Goal: Information Seeking & Learning: Learn about a topic

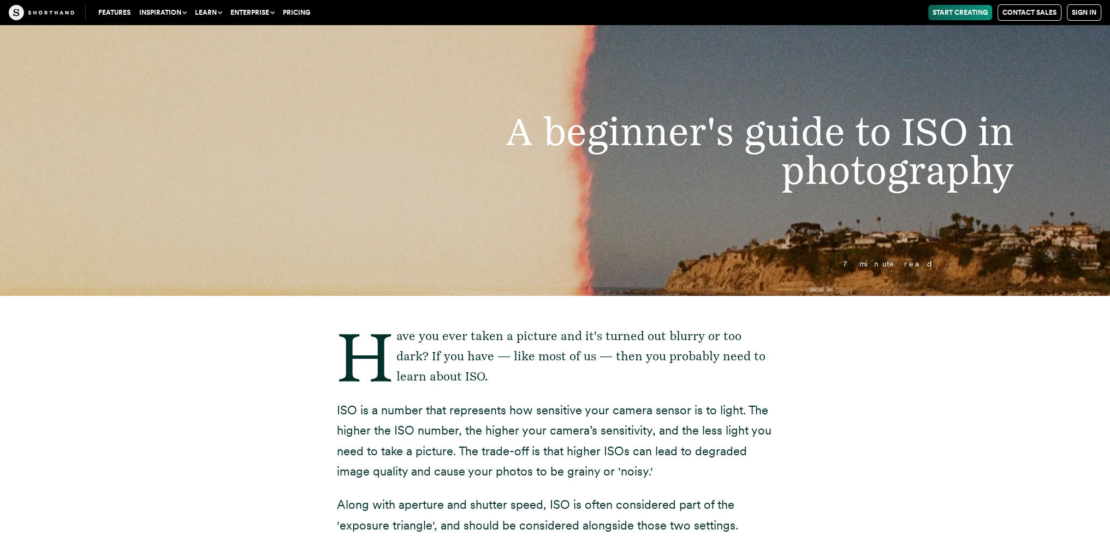
scroll to position [55, 0]
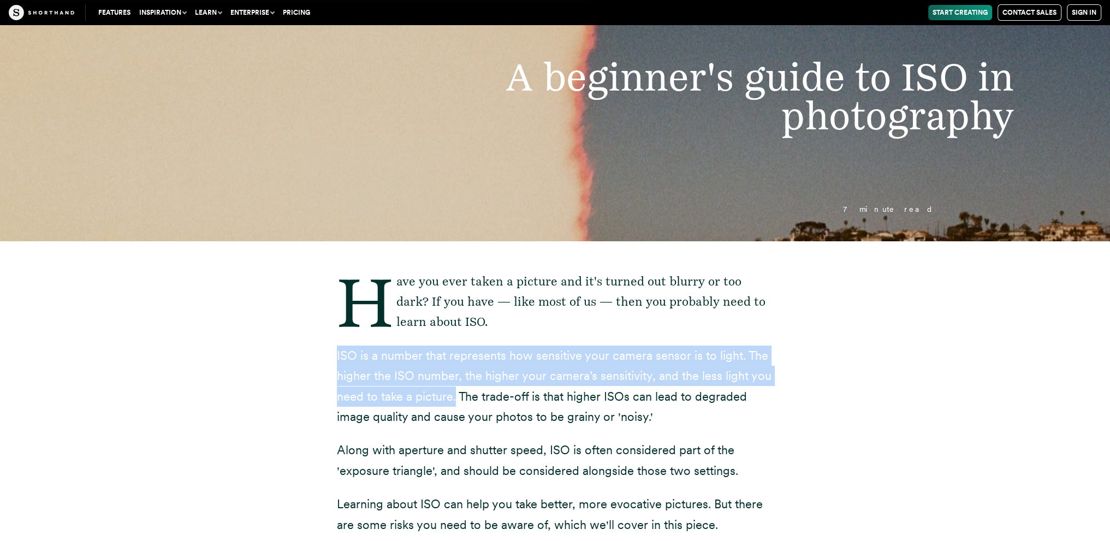
drag, startPoint x: 334, startPoint y: 355, endPoint x: 454, endPoint y: 400, distance: 127.7
click at [454, 399] on div "Have you ever taken a picture and it's turned out blurry or too dark? If you ha…" at bounding box center [555, 542] width 480 height 603
copy p "ISO is a number that represents how sensitive your camera sensor is to light. T…"
click at [293, 395] on div "Have you ever taken a picture and it's turned out blurry or too dark? If you ha…" at bounding box center [555, 542] width 961 height 603
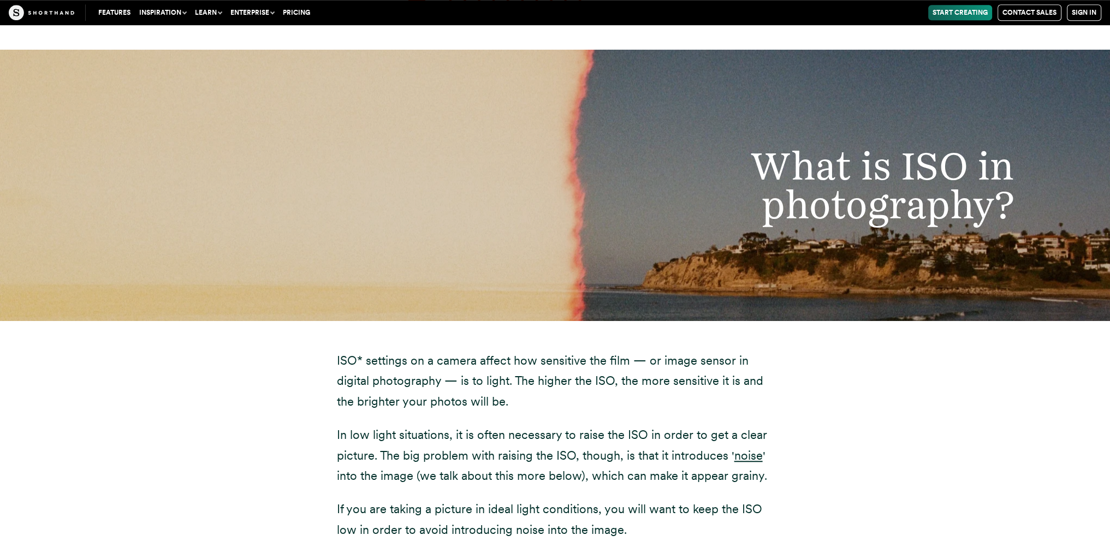
scroll to position [1201, 0]
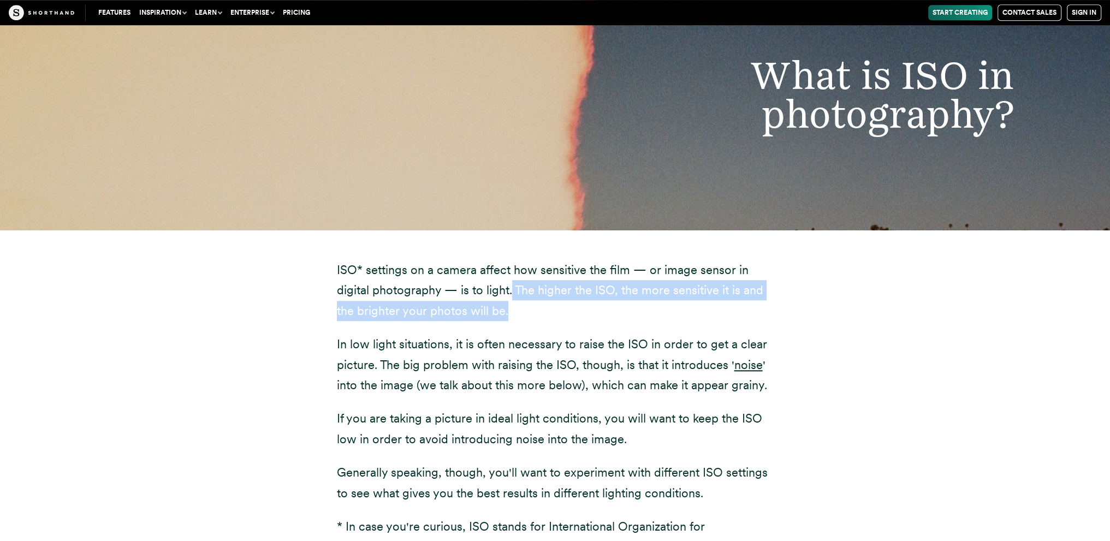
drag, startPoint x: 510, startPoint y: 293, endPoint x: 515, endPoint y: 312, distance: 19.2
click at [515, 312] on p "ISO* settings on a camera affect how sensitive the film — or image sensor in di…" at bounding box center [555, 290] width 437 height 61
copy p "The higher the ISO, the more sensitive it is and the brighter your photos will …"
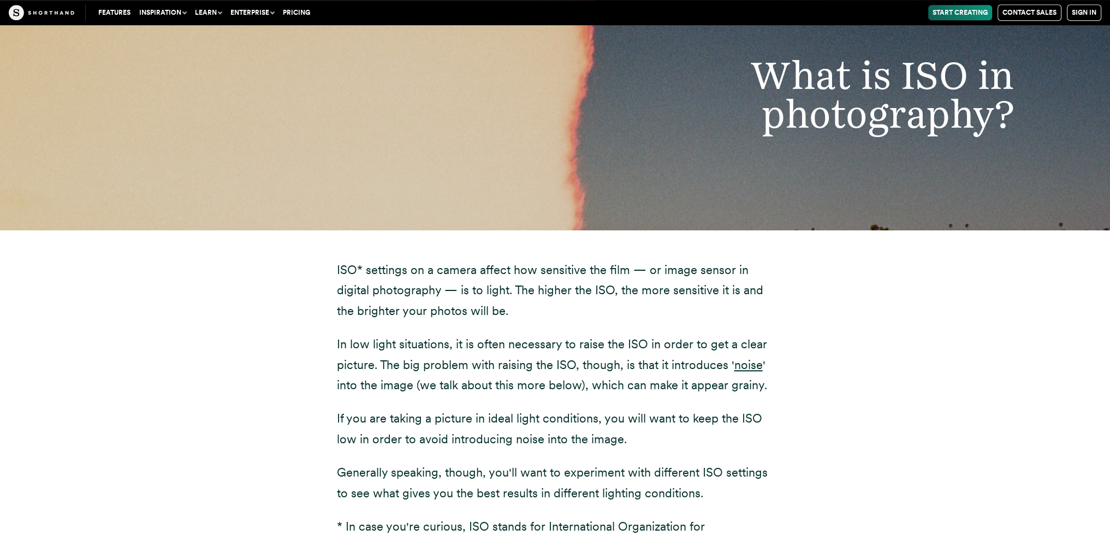
click at [174, 229] on div "What is ISO in photography?" at bounding box center [555, 94] width 1110 height 271
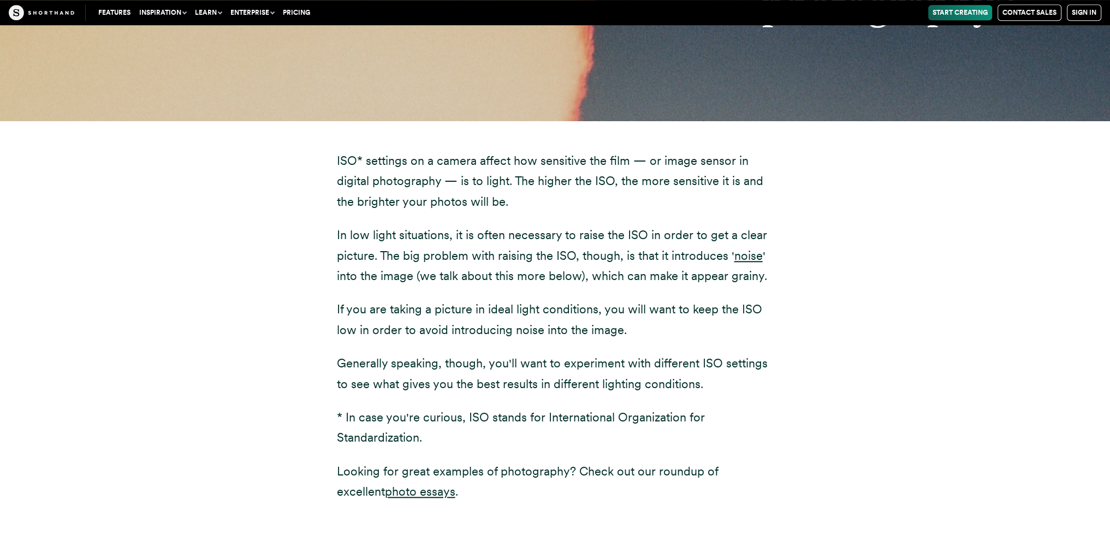
scroll to position [1365, 0]
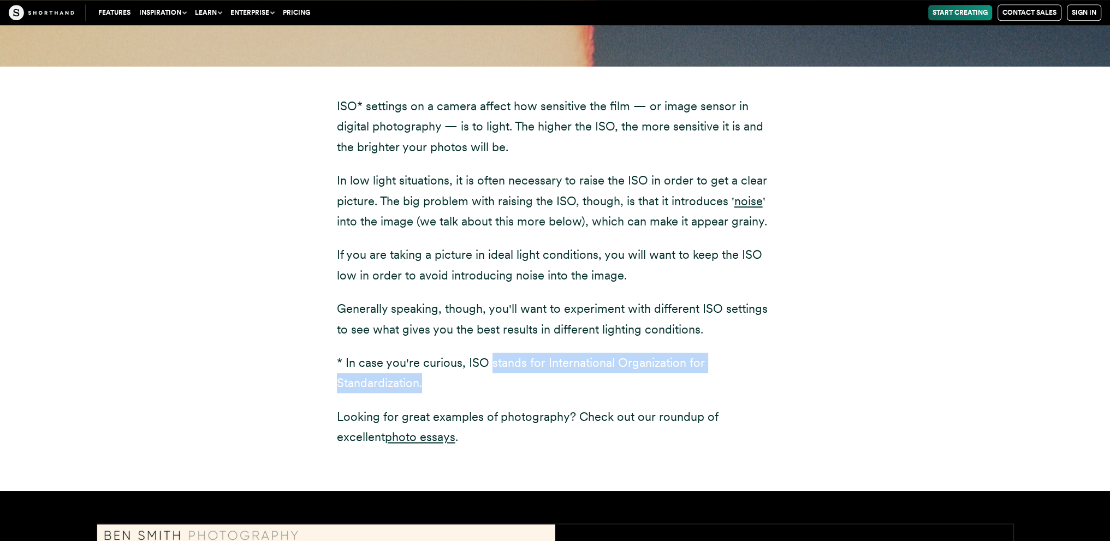
drag, startPoint x: 489, startPoint y: 366, endPoint x: 490, endPoint y: 376, distance: 9.8
click at [490, 376] on p "* In case you're curious, ISO stands for International Organization for Standar…" at bounding box center [555, 373] width 437 height 41
copy p "stands for International Organization for Standardization."
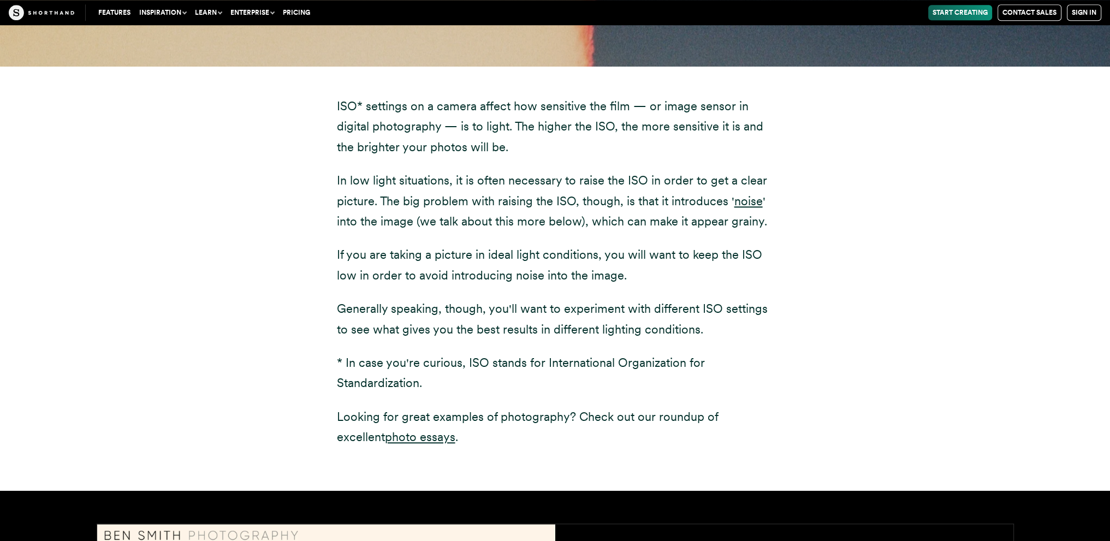
click at [245, 147] on div "ISO* settings on a camera affect how sensitive the film — or image sensor in di…" at bounding box center [555, 278] width 961 height 425
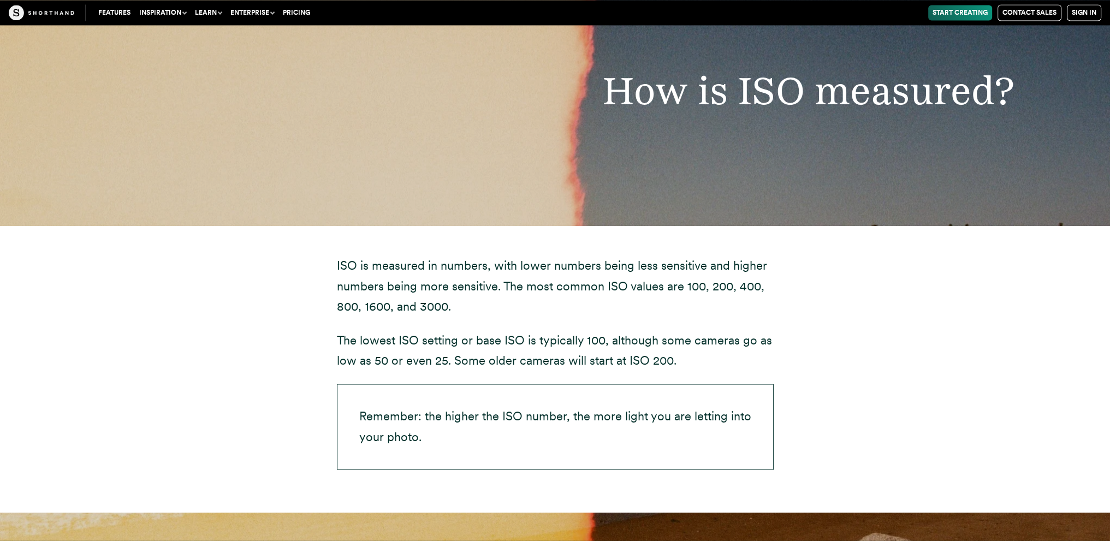
scroll to position [2293, 0]
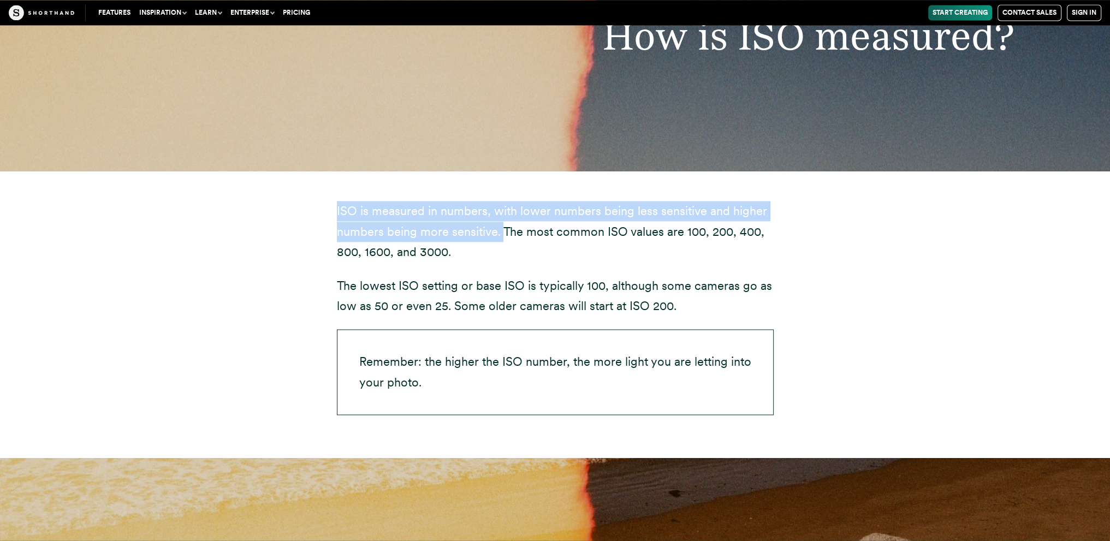
drag, startPoint x: 334, startPoint y: 208, endPoint x: 501, endPoint y: 241, distance: 170.2
click at [501, 241] on div "ISO is measured in numbers, with lower numbers being less sensitive and higher …" at bounding box center [555, 314] width 480 height 287
copy p "ISO is measured in numbers, with lower numbers being less sensitive and higher …"
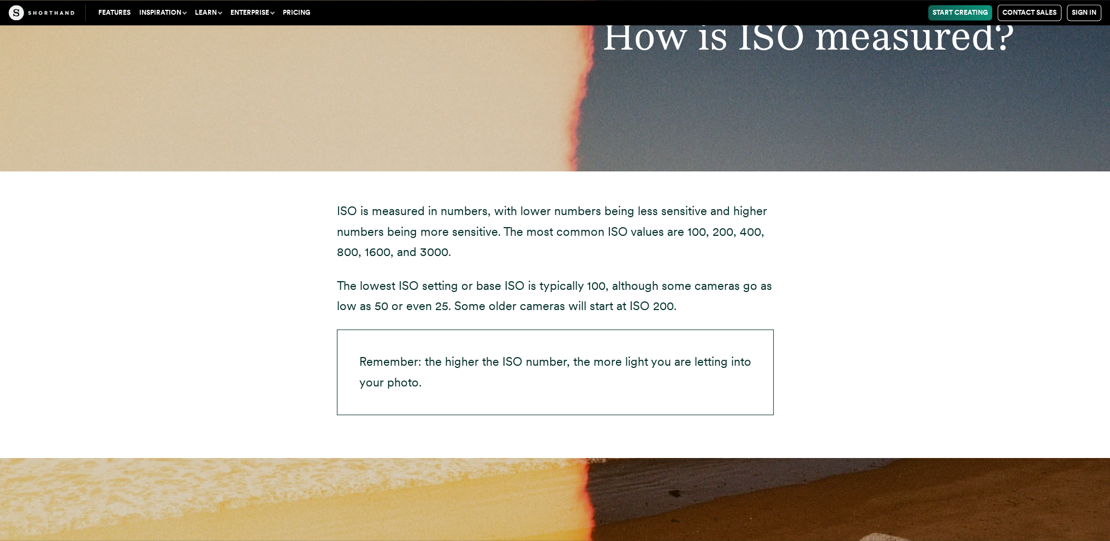
drag, startPoint x: 920, startPoint y: 272, endPoint x: 890, endPoint y: 286, distance: 33.0
click at [920, 272] on div "ISO is measured in numbers, with lower numbers being less sensitive and higher …" at bounding box center [555, 314] width 961 height 287
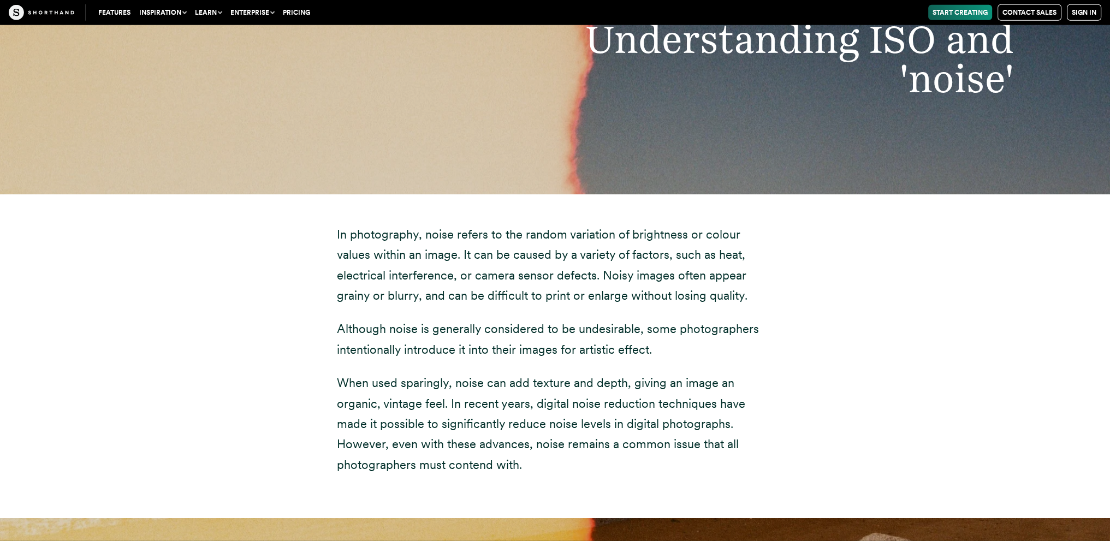
scroll to position [4149, 0]
